Goal: Ask a question

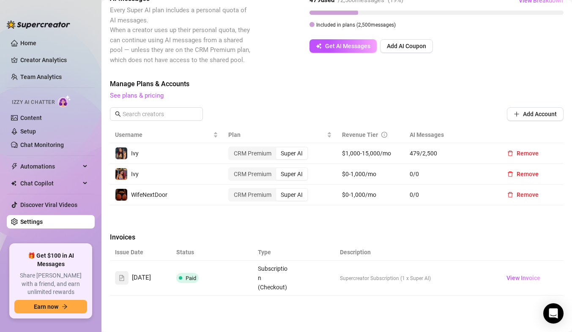
scroll to position [207, 0]
click at [386, 227] on div "Billing Overview Creator Plans 3 x Super AI, 0 x CRM Premium AI Message Package…" at bounding box center [337, 103] width 454 height 524
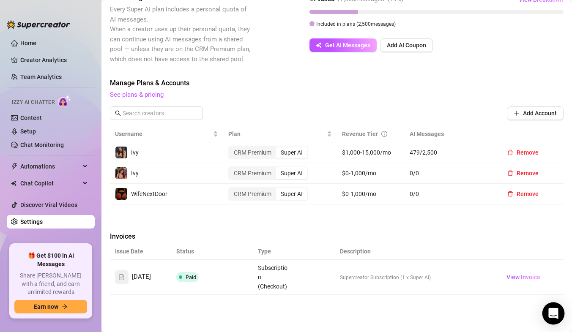
click at [556, 324] on body "Home Creator Analytics Team Analytics Izzy AI Chatter Content Setup Chat Monito…" at bounding box center [286, 166] width 572 height 332
click at [548, 314] on div "Open Intercom Messenger" at bounding box center [553, 314] width 22 height 22
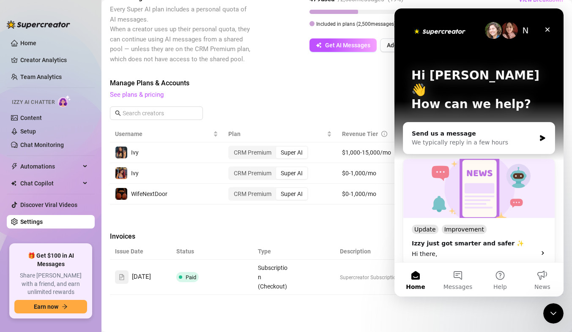
scroll to position [0, 0]
click at [458, 275] on button "Messages" at bounding box center [458, 280] width 42 height 34
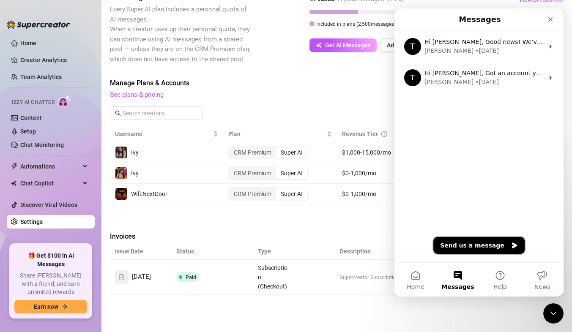
click at [473, 241] on button "Send us a message" at bounding box center [478, 245] width 91 height 17
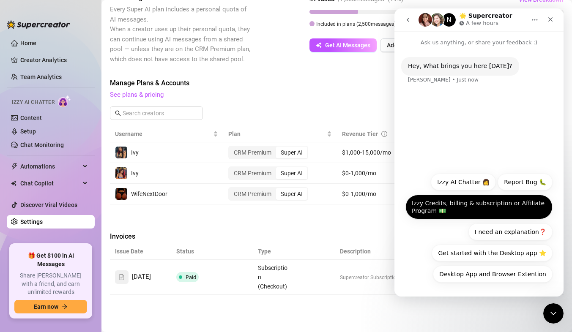
click at [470, 211] on button "Izzy Credits, billing & subscription or Affiliate Program 💵" at bounding box center [478, 207] width 147 height 25
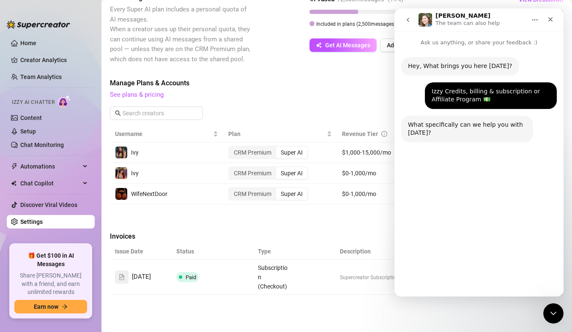
click at [496, 167] on button "AI Credits" at bounding box center [492, 168] width 41 height 17
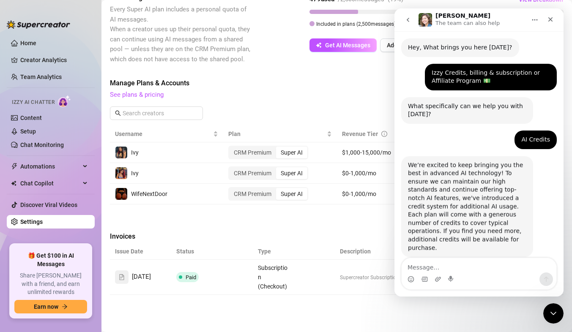
scroll to position [27, 0]
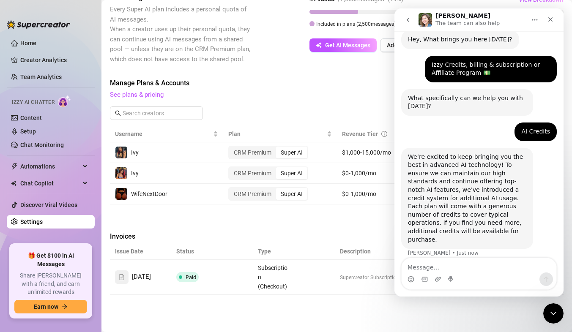
click at [454, 265] on textarea "Message…" at bounding box center [479, 265] width 155 height 14
type textarea "operator"
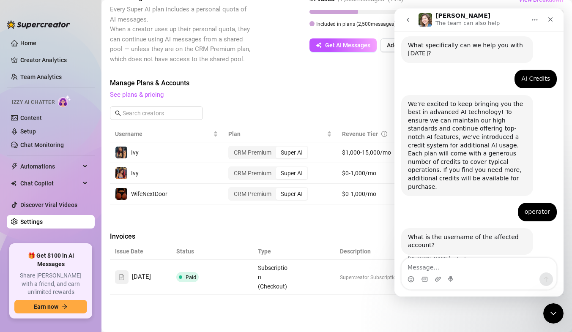
scroll to position [85, 0]
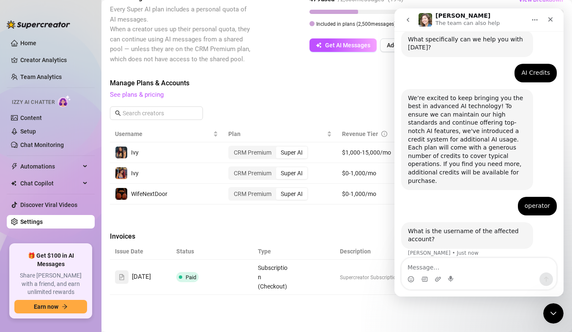
click at [465, 268] on textarea "Message…" at bounding box center [479, 265] width 155 height 14
type textarea "operator"
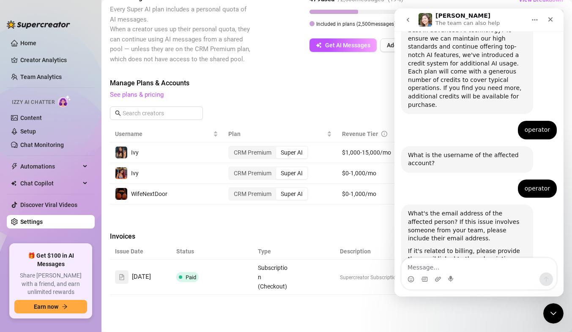
scroll to position [181, 0]
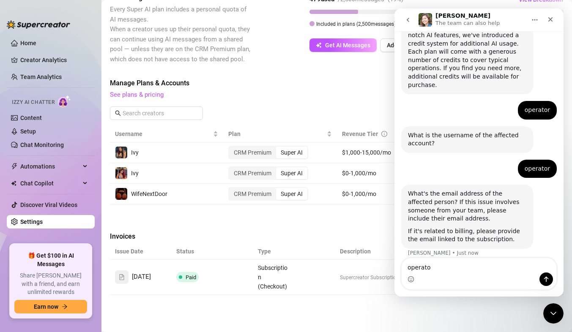
type textarea "operator"
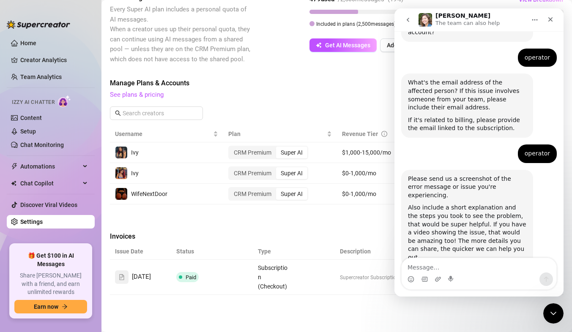
scroll to position [294, 0]
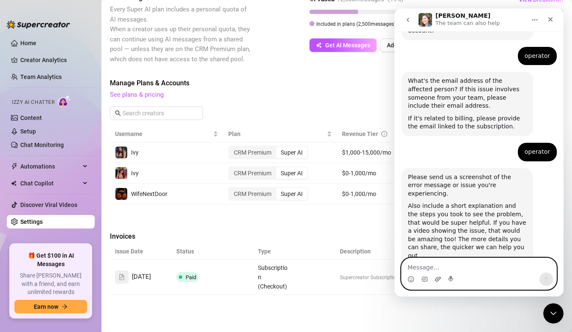
click at [438, 278] on icon "Upload attachment" at bounding box center [438, 279] width 7 height 7
click at [429, 266] on textarea "Message…" at bounding box center [479, 265] width 155 height 14
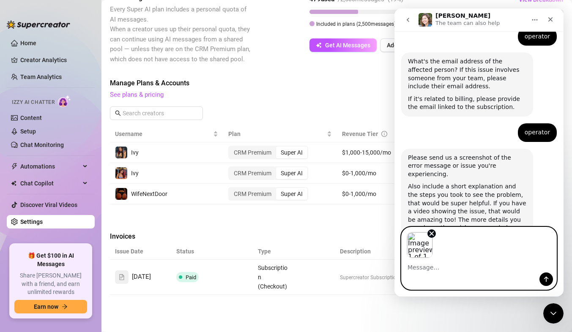
scroll to position [325, 0]
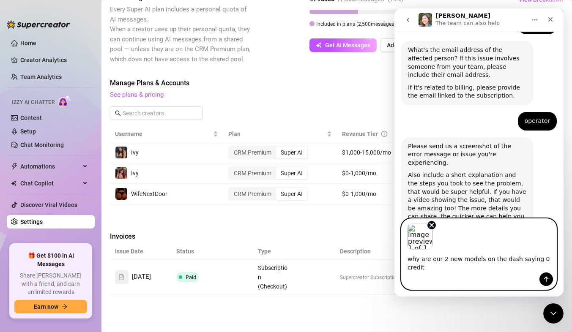
type textarea "why are our 2 new models on the dash saying 0 credits"
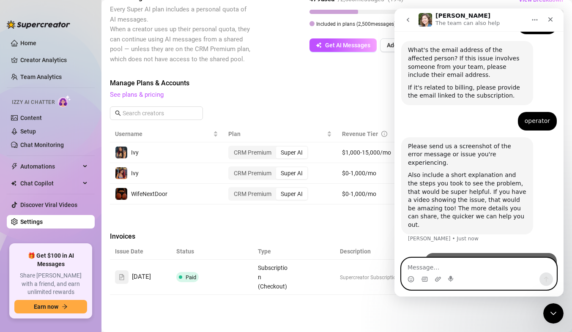
scroll to position [353, 0]
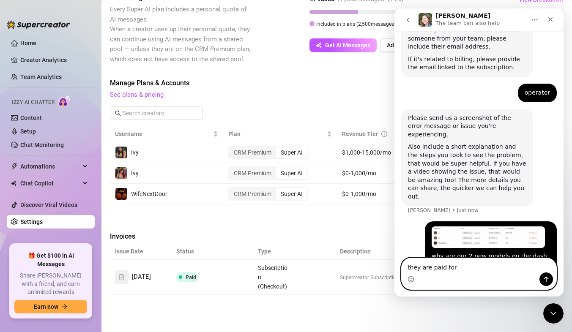
type textarea "they are paid for."
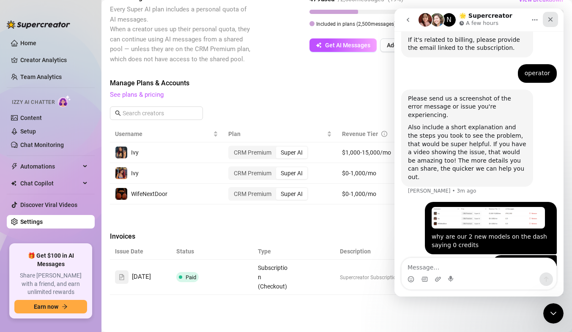
click at [553, 22] on icon "Close" at bounding box center [550, 19] width 7 height 7
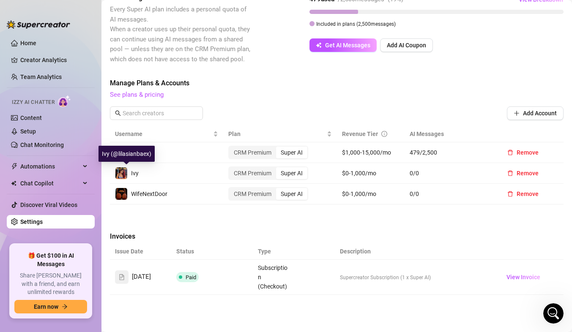
click at [122, 173] on img at bounding box center [121, 173] width 12 height 12
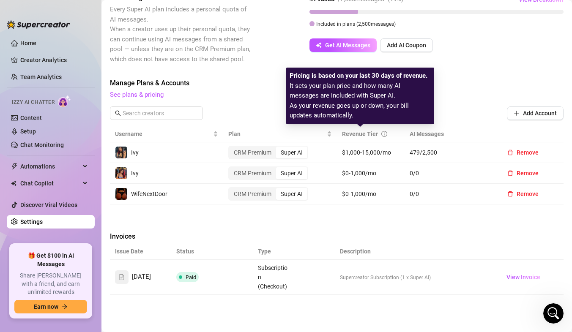
click at [381, 134] on icon "info-circle" at bounding box center [384, 134] width 6 height 6
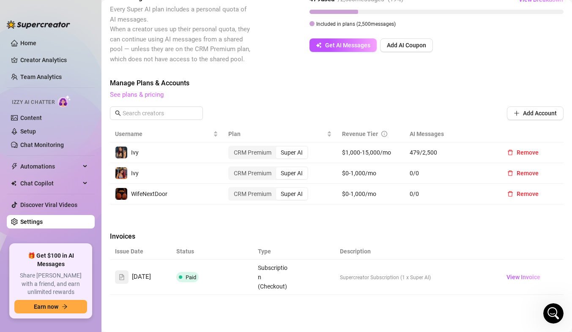
click at [138, 93] on link "See plans & pricing" at bounding box center [137, 95] width 54 height 8
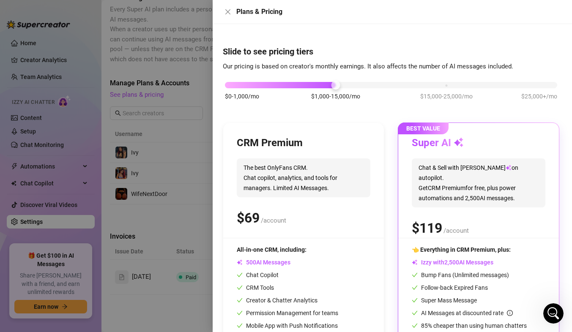
scroll to position [42, 0]
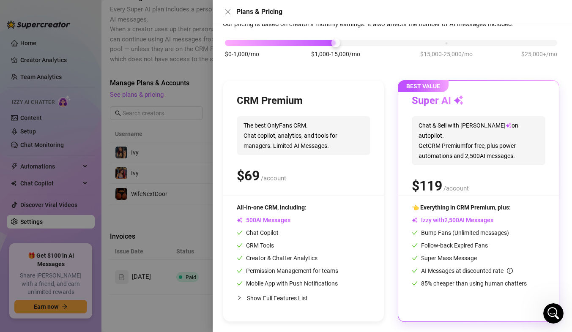
click at [180, 211] on div at bounding box center [286, 166] width 572 height 332
